Goal: Task Accomplishment & Management: Use online tool/utility

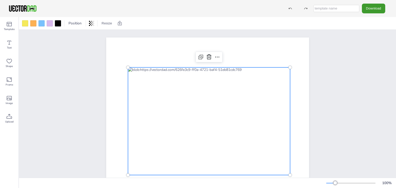
scroll to position [25, 0]
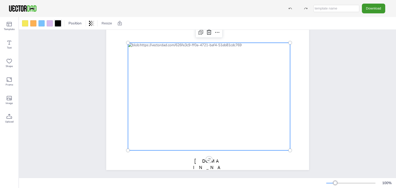
click at [57, 22] on div at bounding box center [58, 23] width 6 height 6
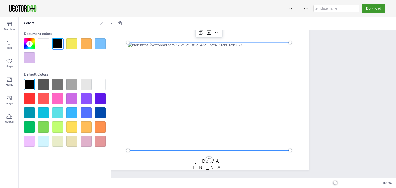
click at [75, 44] on div at bounding box center [71, 43] width 11 height 11
click at [154, 50] on div at bounding box center [209, 96] width 162 height 107
click at [154, 49] on div at bounding box center [209, 96] width 162 height 107
click at [102, 23] on icon at bounding box center [101, 23] width 5 height 5
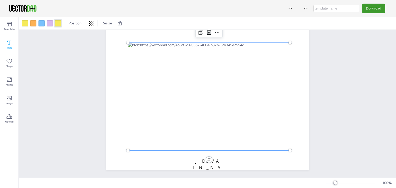
click at [9, 42] on icon at bounding box center [9, 42] width 6 height 6
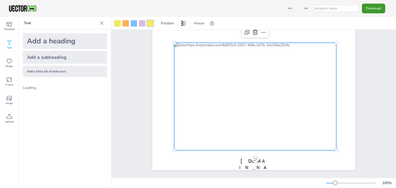
click at [9, 42] on icon at bounding box center [9, 43] width 4 height 4
click at [10, 41] on icon at bounding box center [9, 43] width 4 height 4
click at [9, 44] on icon at bounding box center [9, 42] width 6 height 6
click at [9, 43] on icon at bounding box center [9, 42] width 6 height 6
click at [11, 23] on icon at bounding box center [9, 24] width 6 height 6
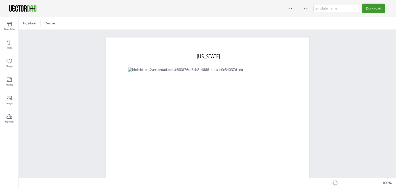
scroll to position [25, 0]
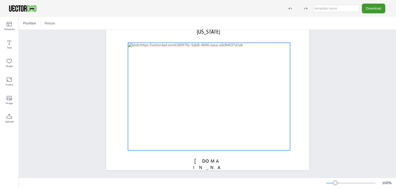
click at [188, 56] on div at bounding box center [209, 96] width 162 height 107
click at [143, 50] on div at bounding box center [209, 96] width 162 height 107
click at [143, 49] on div at bounding box center [209, 96] width 162 height 107
click at [11, 59] on icon at bounding box center [9, 61] width 5 height 5
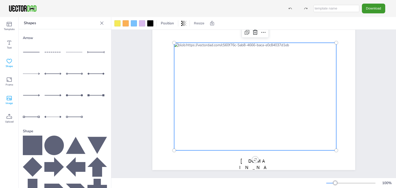
click at [10, 98] on icon at bounding box center [9, 98] width 6 height 6
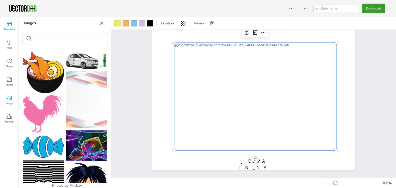
click at [12, 27] on div "Template" at bounding box center [9, 26] width 18 height 18
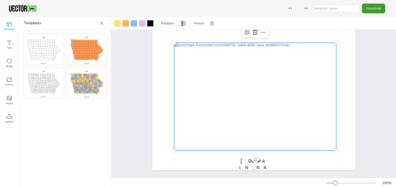
click at [54, 52] on img at bounding box center [43, 49] width 40 height 31
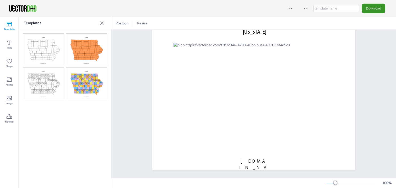
click at [367, 10] on button "Download" at bounding box center [373, 8] width 23 height 9
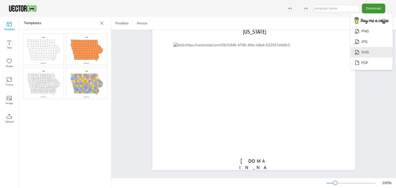
click at [369, 51] on li "SVG" at bounding box center [371, 52] width 42 height 11
